Goal: Transaction & Acquisition: Purchase product/service

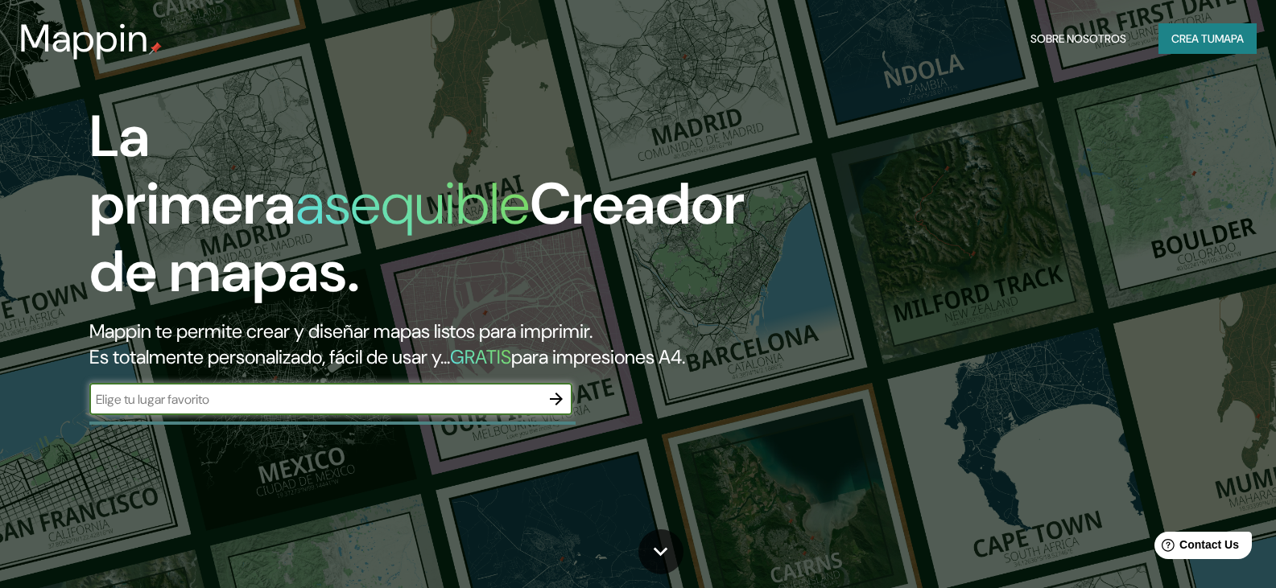
click at [448, 409] on input "text" at bounding box center [314, 399] width 451 height 19
type input "[GEOGRAPHIC_DATA], [GEOGRAPHIC_DATA]"
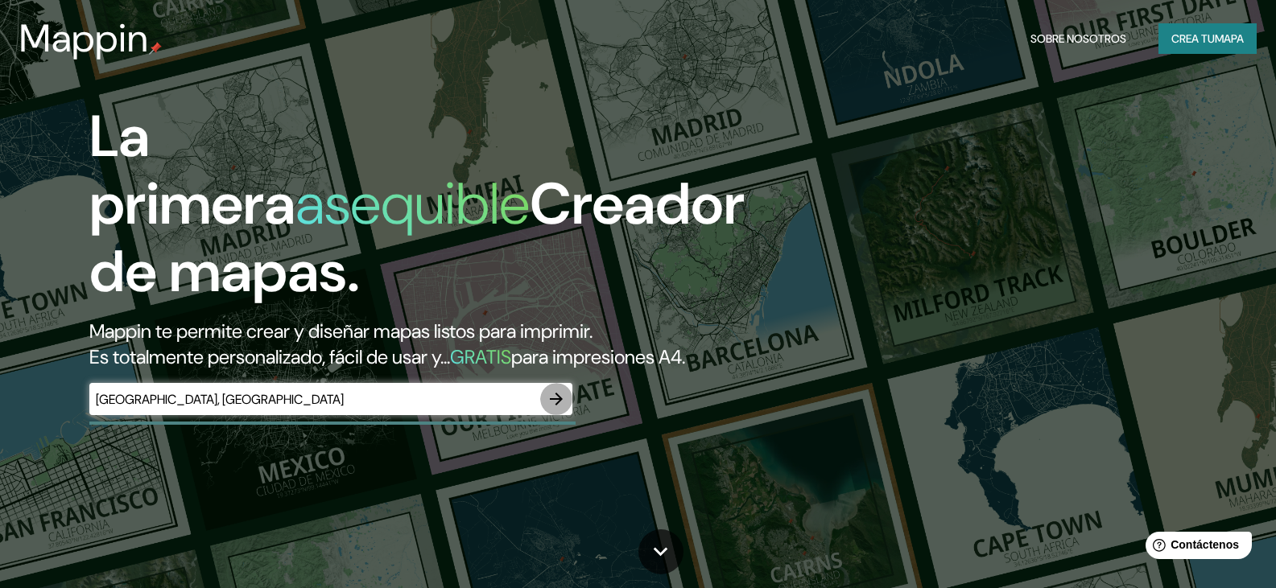
click at [552, 406] on icon "button" at bounding box center [556, 399] width 13 height 13
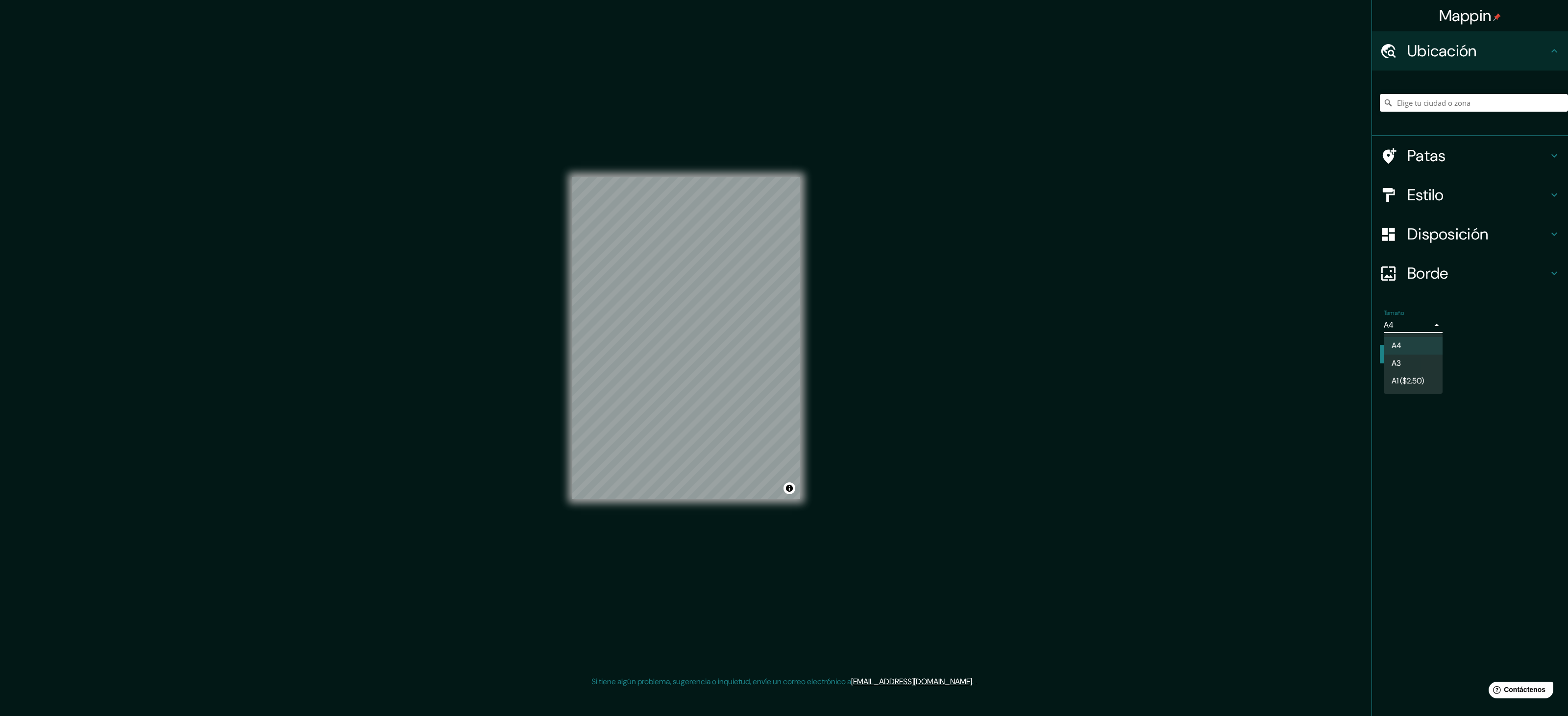
click at [776, 323] on body "Mappin Ubicación Patas Estilo Disposición Borde Elige un borde. Consejo : puede…" at bounding box center [784, 358] width 1568 height 716
click at [776, 323] on div at bounding box center [784, 358] width 1568 height 716
click at [776, 353] on font "Crea tu mapa" at bounding box center [1410, 354] width 46 height 9
click at [776, 103] on input "Elige tu ciudad o zona" at bounding box center [1474, 103] width 188 height 18
click at [776, 90] on div at bounding box center [1474, 103] width 188 height 49
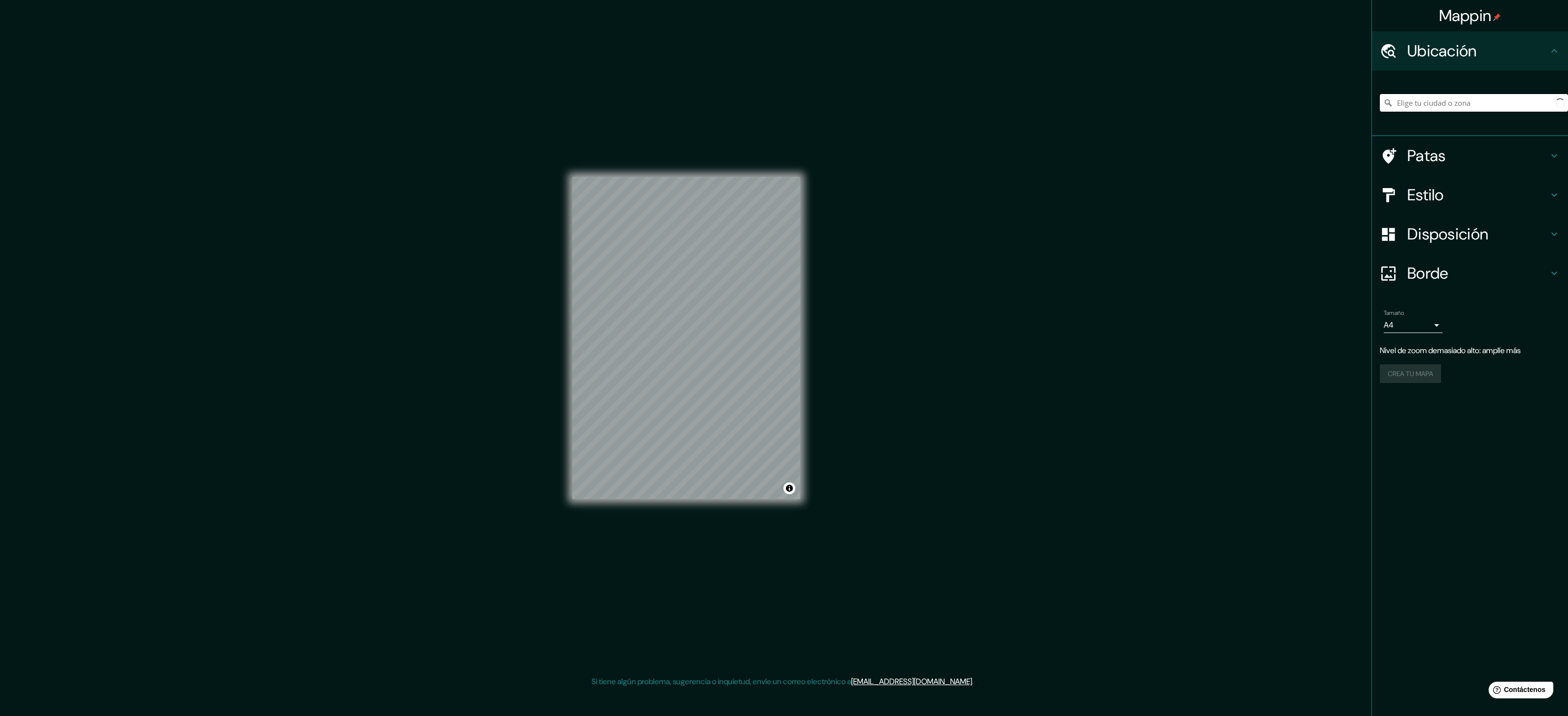
click at [776, 101] on input "Elige tu ciudad o zona" at bounding box center [1474, 103] width 188 height 18
paste input "-32.9425376,-60.653925"
click at [776, 104] on input "-32.9425376,-60.653925" at bounding box center [1474, 103] width 188 height 18
type input "-32.9425376 -60.653925"
click at [776, 51] on icon at bounding box center [1554, 50] width 12 height 12
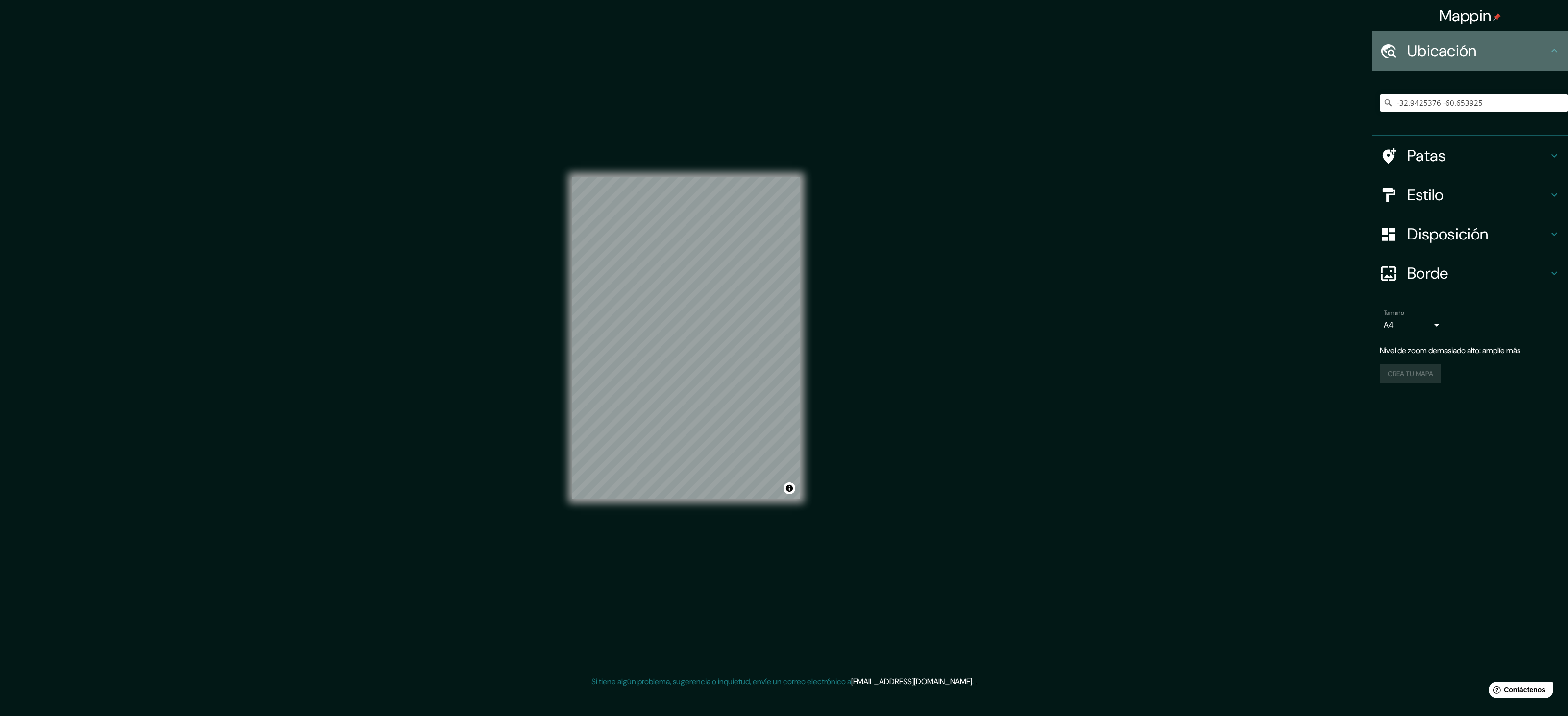
click at [776, 51] on icon at bounding box center [1554, 50] width 12 height 12
click at [776, 109] on input "-32.9425376 -60.653925" at bounding box center [1474, 103] width 188 height 18
click at [776, 103] on icon at bounding box center [1388, 103] width 10 height 10
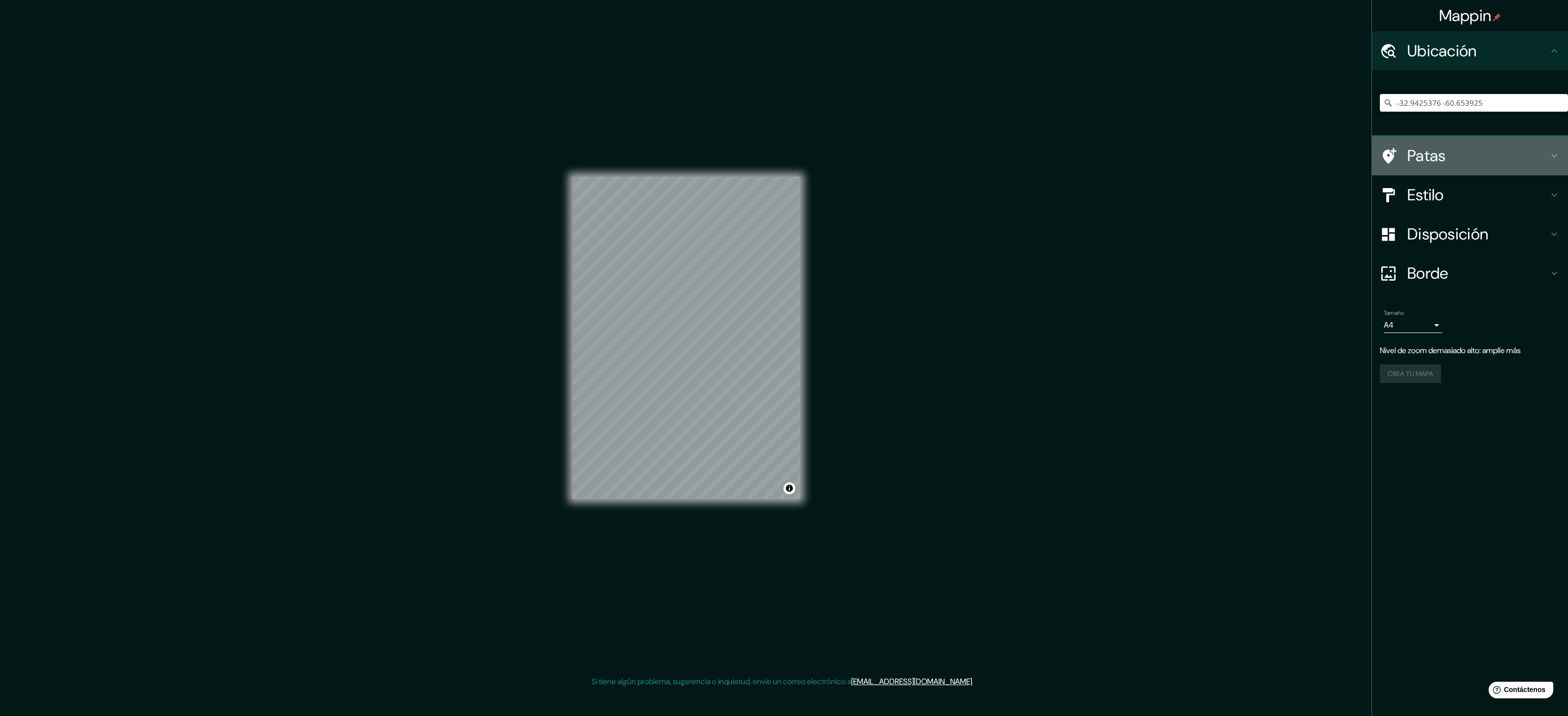
click at [776, 156] on icon at bounding box center [1554, 155] width 12 height 12
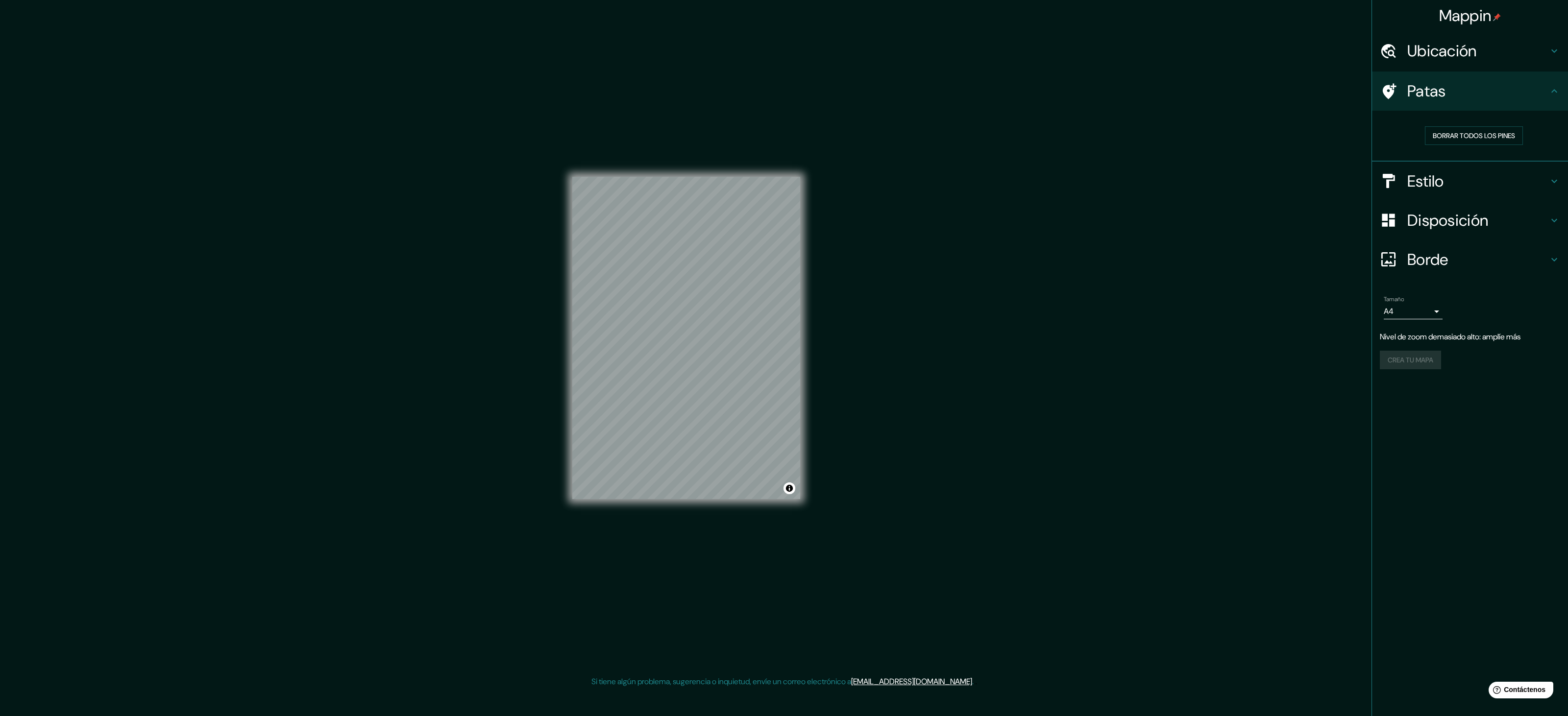
click at [776, 179] on icon at bounding box center [1554, 181] width 12 height 12
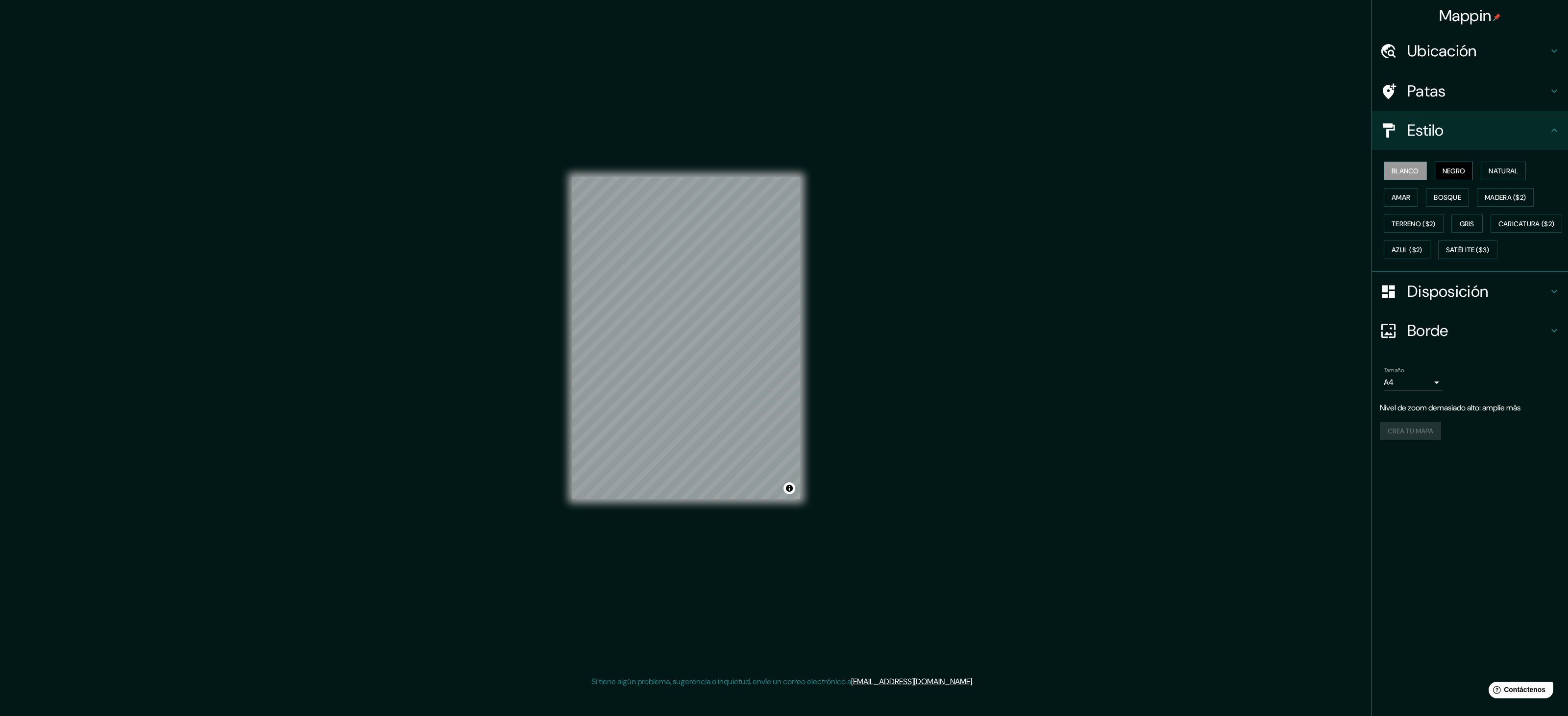
click at [776, 170] on font "Negro" at bounding box center [1454, 171] width 23 height 9
click at [776, 167] on font "Natural" at bounding box center [1503, 171] width 29 height 9
click at [776, 198] on font "Amar" at bounding box center [1401, 197] width 19 height 9
click at [776, 197] on font "Bosque" at bounding box center [1447, 197] width 27 height 9
click at [776, 200] on font "Madera ($2)" at bounding box center [1505, 197] width 41 height 9
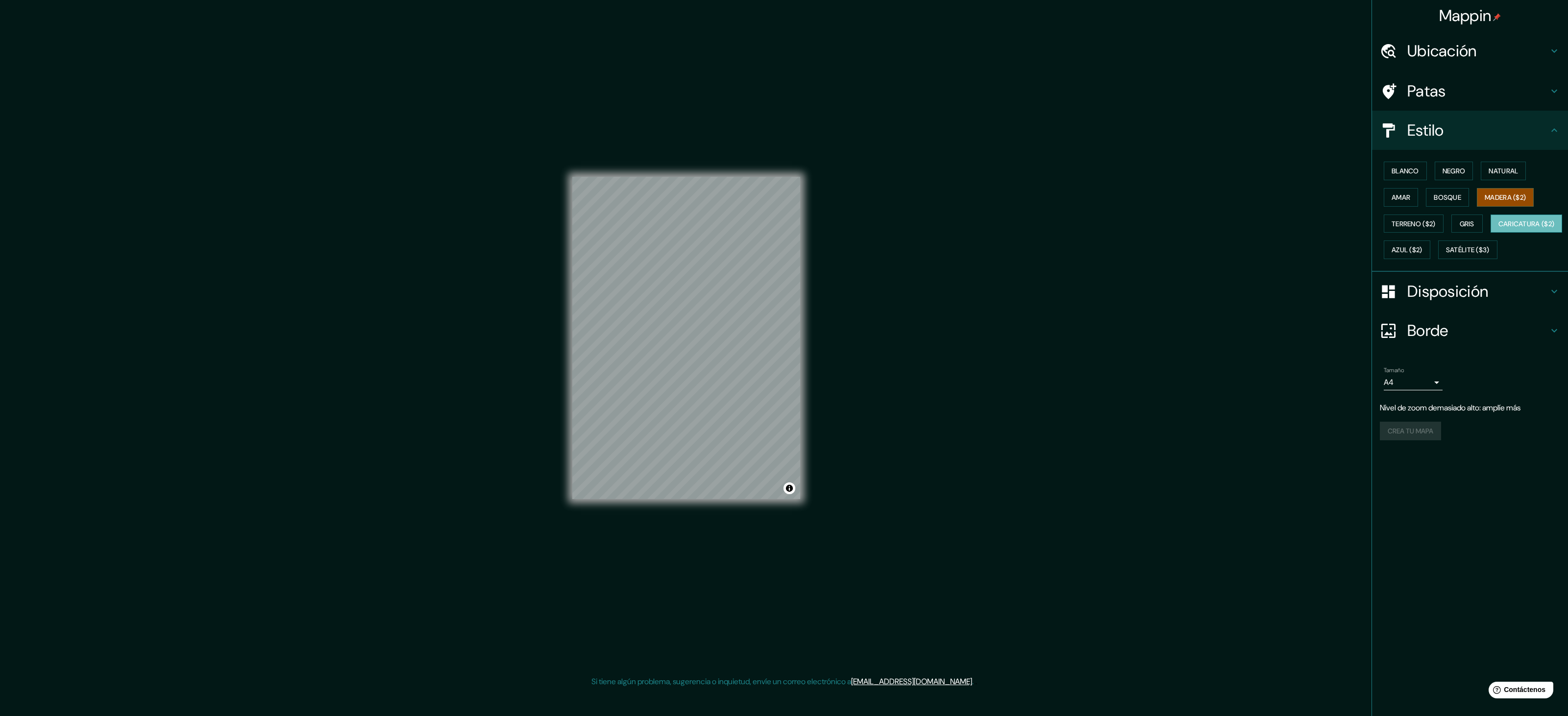
click at [776, 228] on font "Caricatura ($2)" at bounding box center [1527, 224] width 57 height 9
drag, startPoint x: 1406, startPoint y: 225, endPoint x: 1426, endPoint y: 225, distance: 20.0
click at [776, 225] on font "Terreno ($2)" at bounding box center [1413, 224] width 44 height 9
click at [776, 222] on font "Gris" at bounding box center [1467, 224] width 15 height 9
click at [776, 255] on font "Azul ($2)" at bounding box center [1407, 249] width 31 height 13
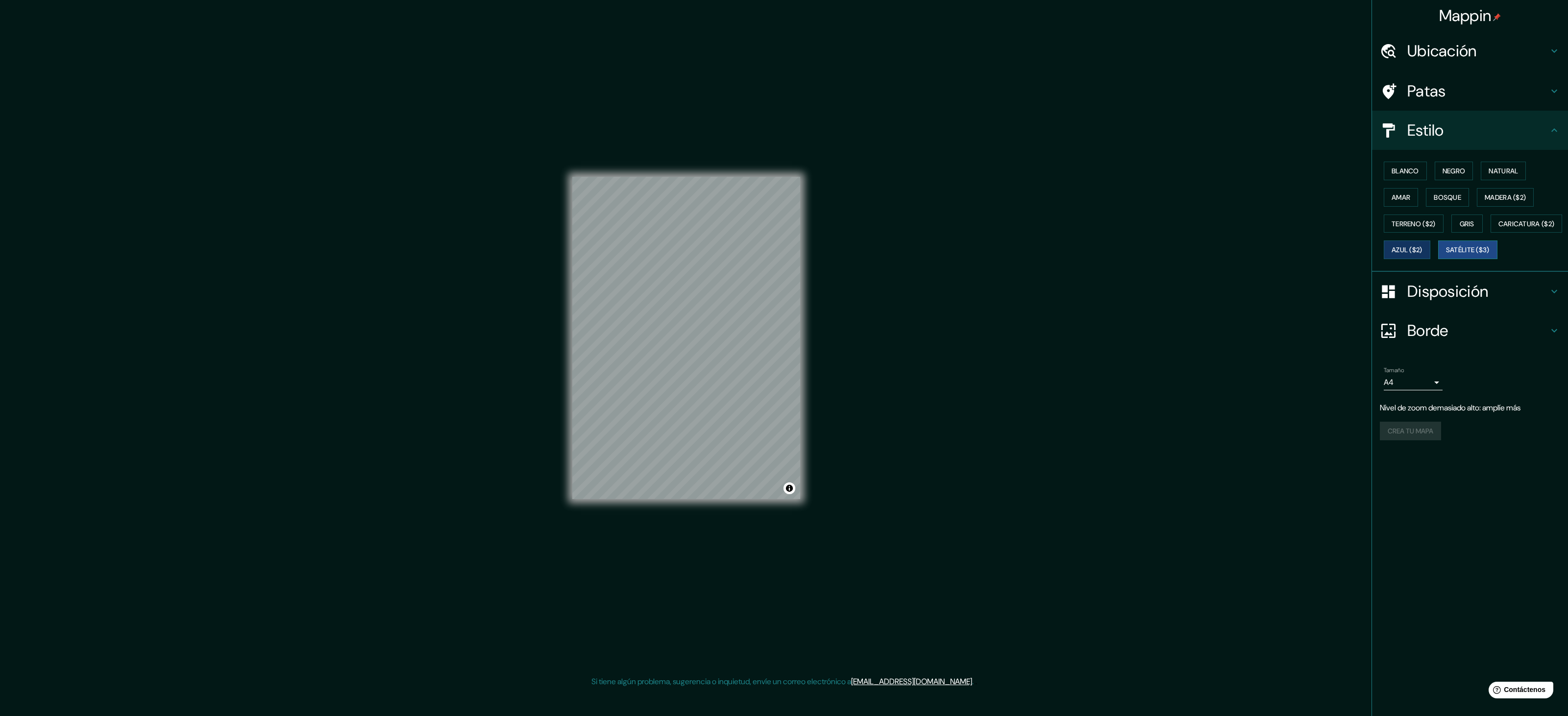
click at [776, 259] on button "Satélite ($3)" at bounding box center [1468, 249] width 59 height 19
click at [776, 308] on div "Disposición" at bounding box center [1470, 291] width 196 height 39
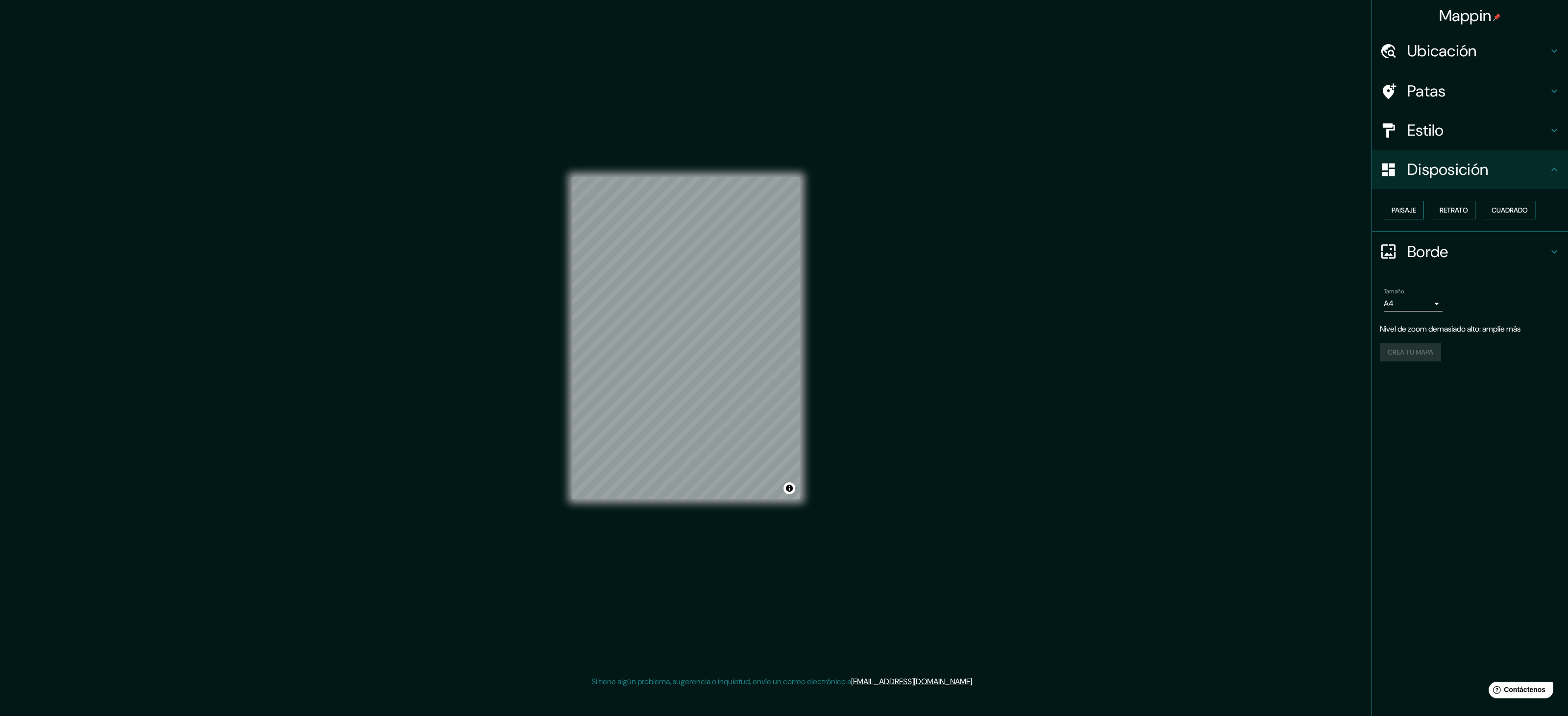
click at [776, 204] on font "Paisaje" at bounding box center [1404, 210] width 24 height 13
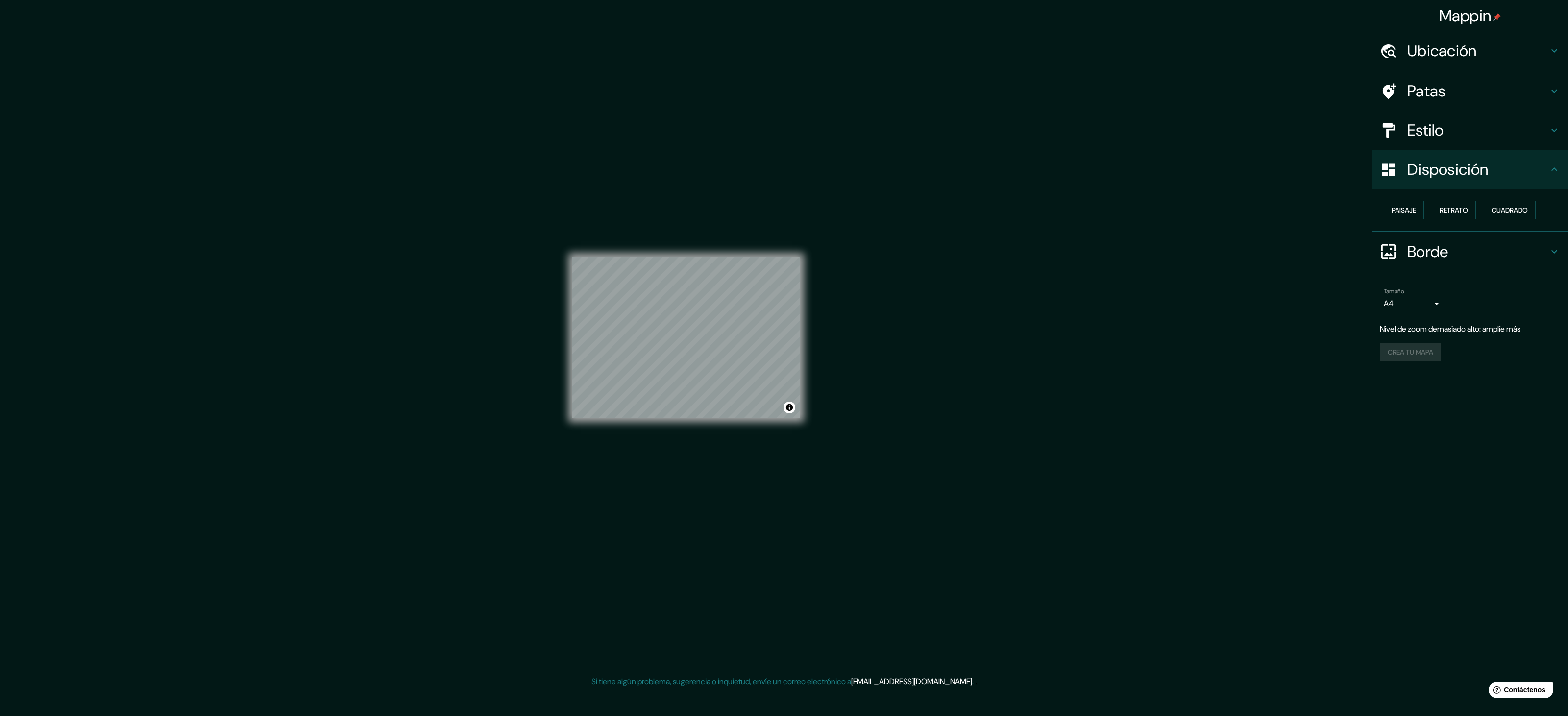
click at [776, 251] on h4 "Borde" at bounding box center [1478, 252] width 141 height 19
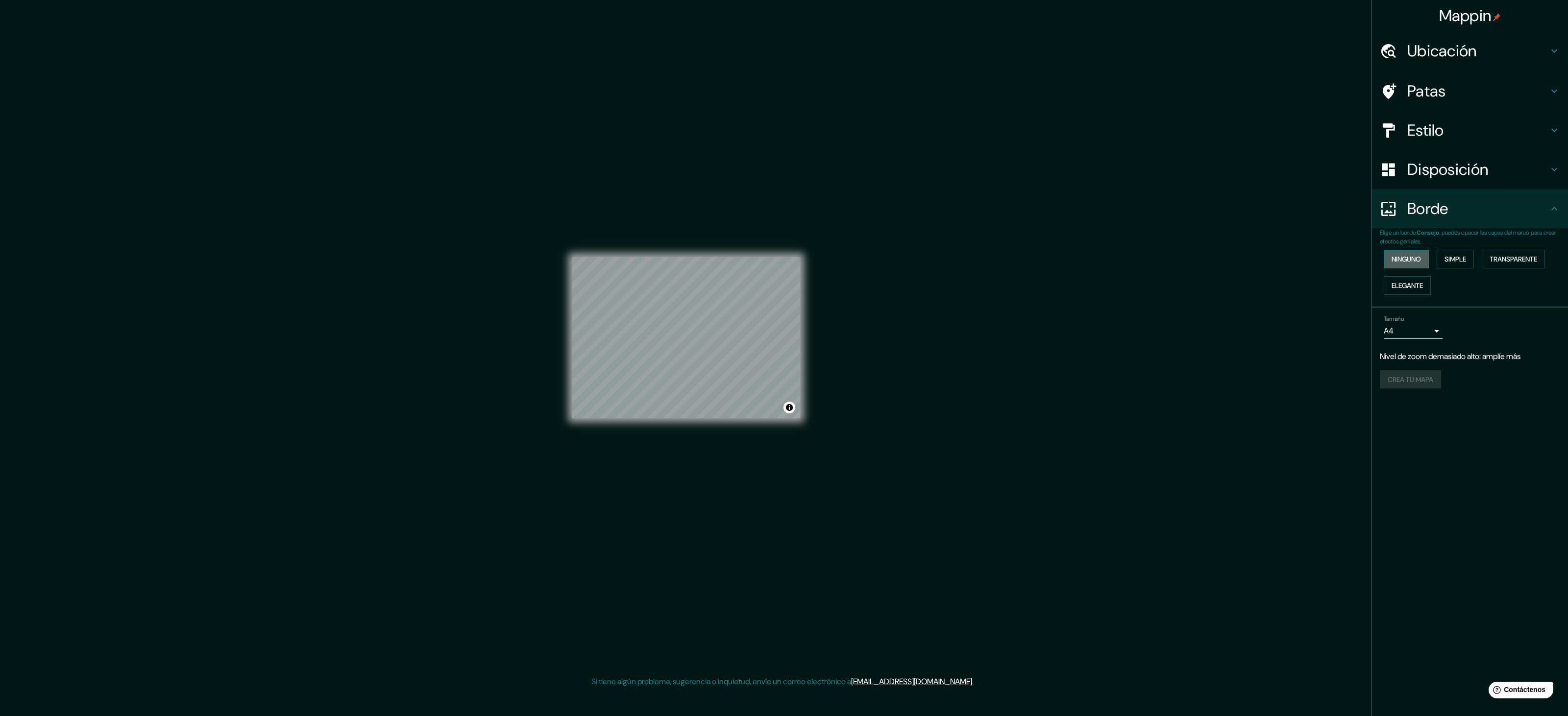
click at [776, 257] on font "Ninguno" at bounding box center [1406, 259] width 29 height 9
click at [776, 257] on font "Simple" at bounding box center [1455, 259] width 21 height 9
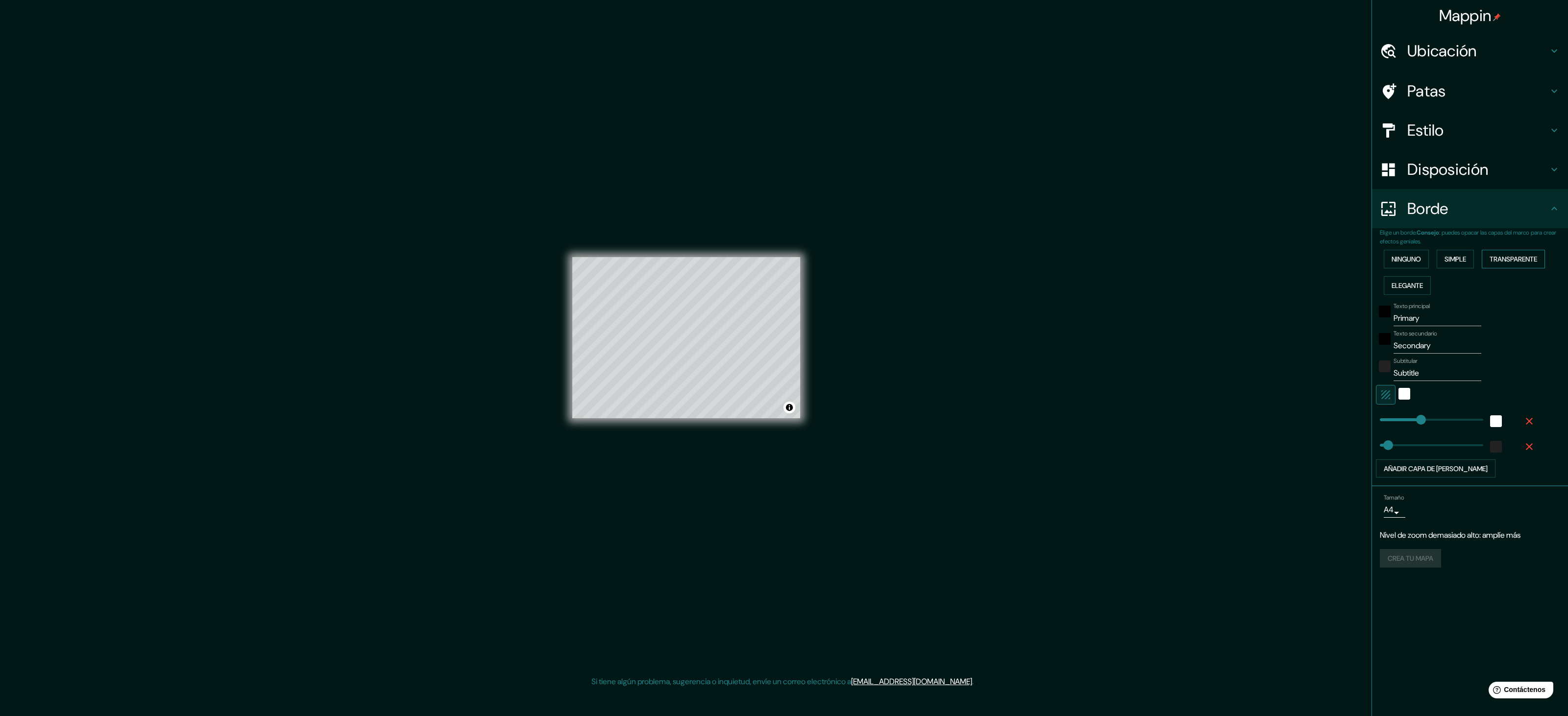
click at [776, 257] on font "Transparente" at bounding box center [1513, 259] width 47 height 9
click at [776, 284] on font "Elegante" at bounding box center [1407, 285] width 32 height 9
